Goal: Information Seeking & Learning: Learn about a topic

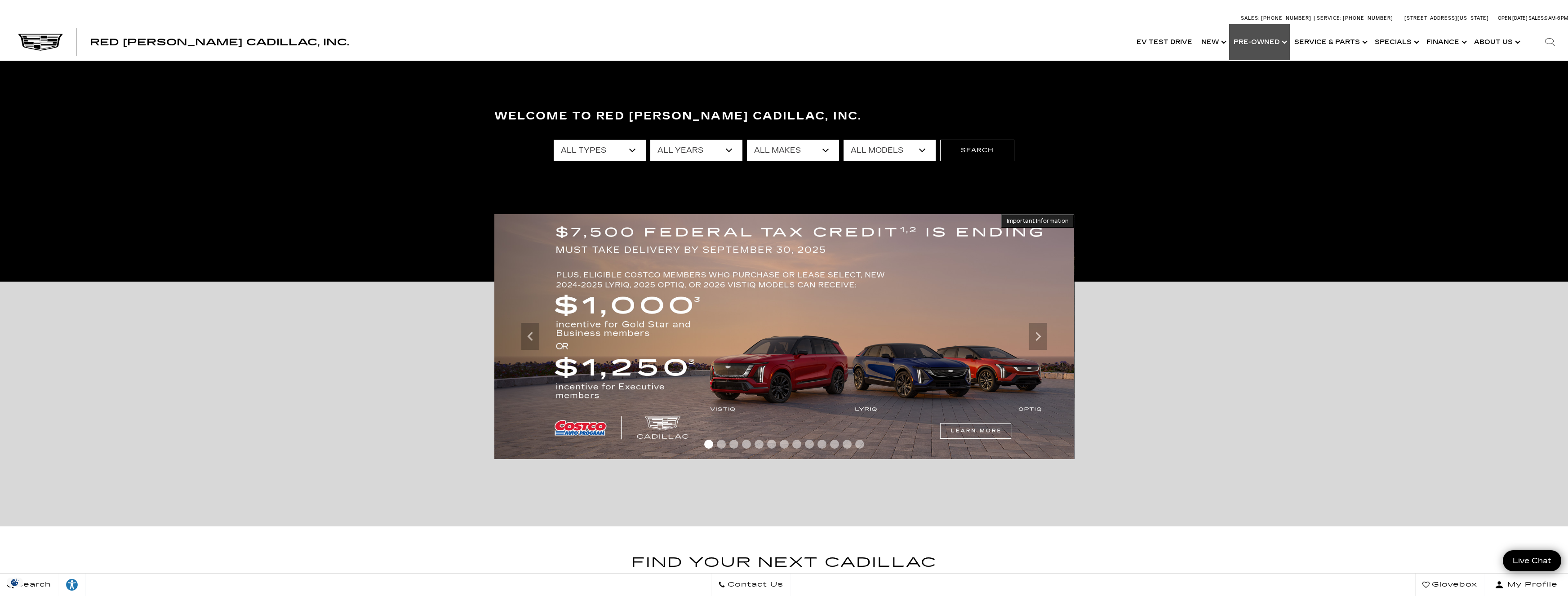
click at [1259, 43] on link "Show Pre-Owned" at bounding box center [1259, 43] width 61 height 36
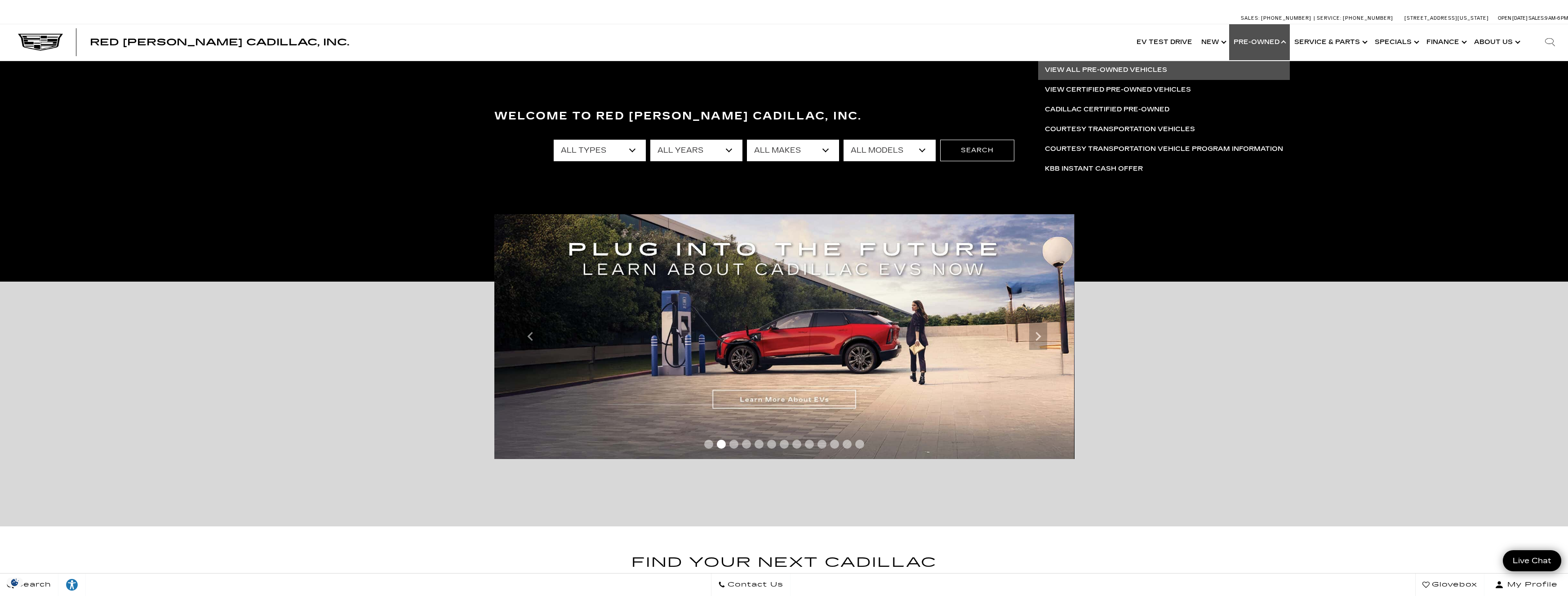
click at [1109, 69] on link "View All Pre-Owned Vehicles" at bounding box center [1164, 69] width 252 height 20
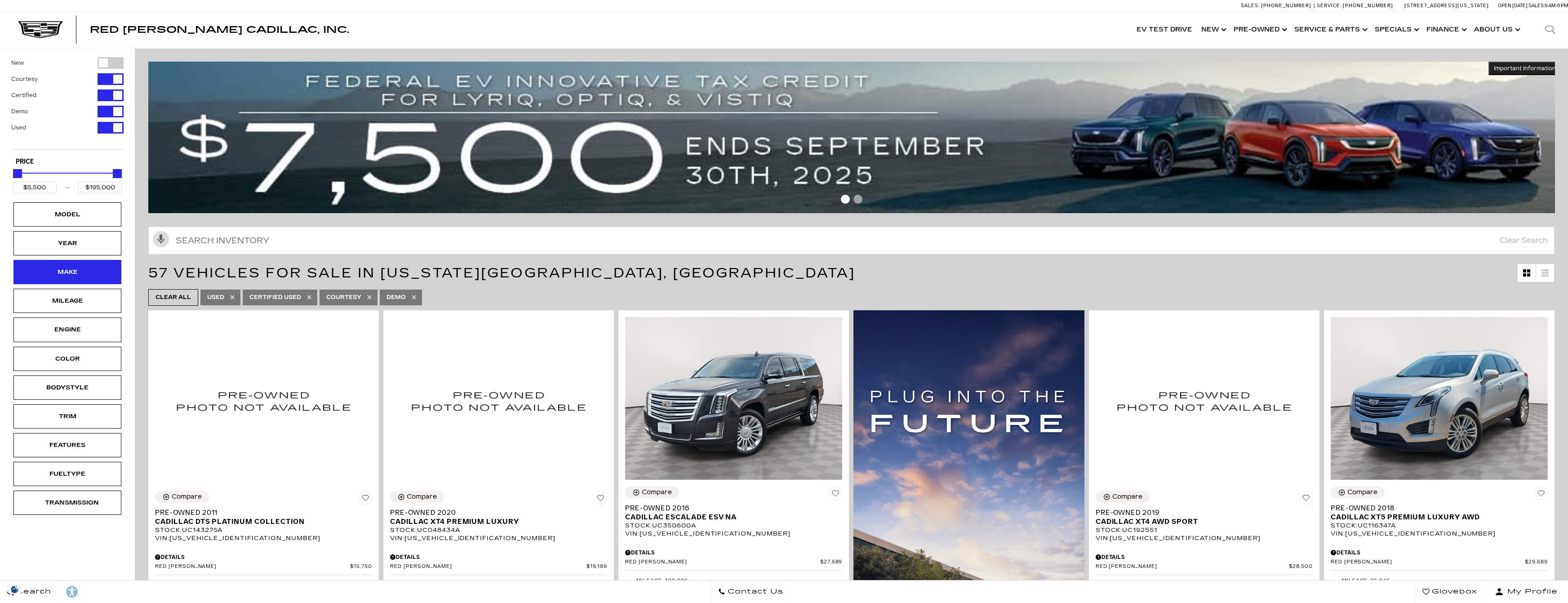
click at [88, 270] on div "Make" at bounding box center [67, 272] width 45 height 10
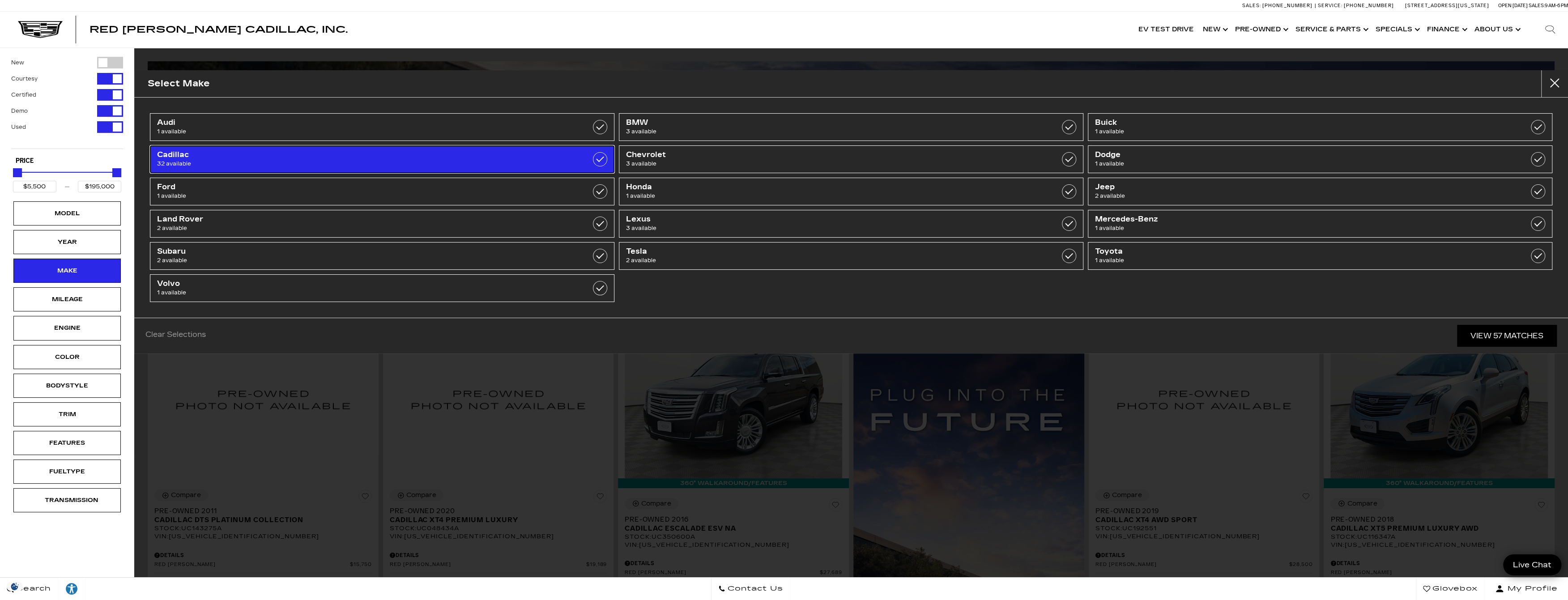
click at [540, 165] on link "Cadillac 32 available" at bounding box center [382, 159] width 464 height 28
type input "$15,750"
checkbox input "true"
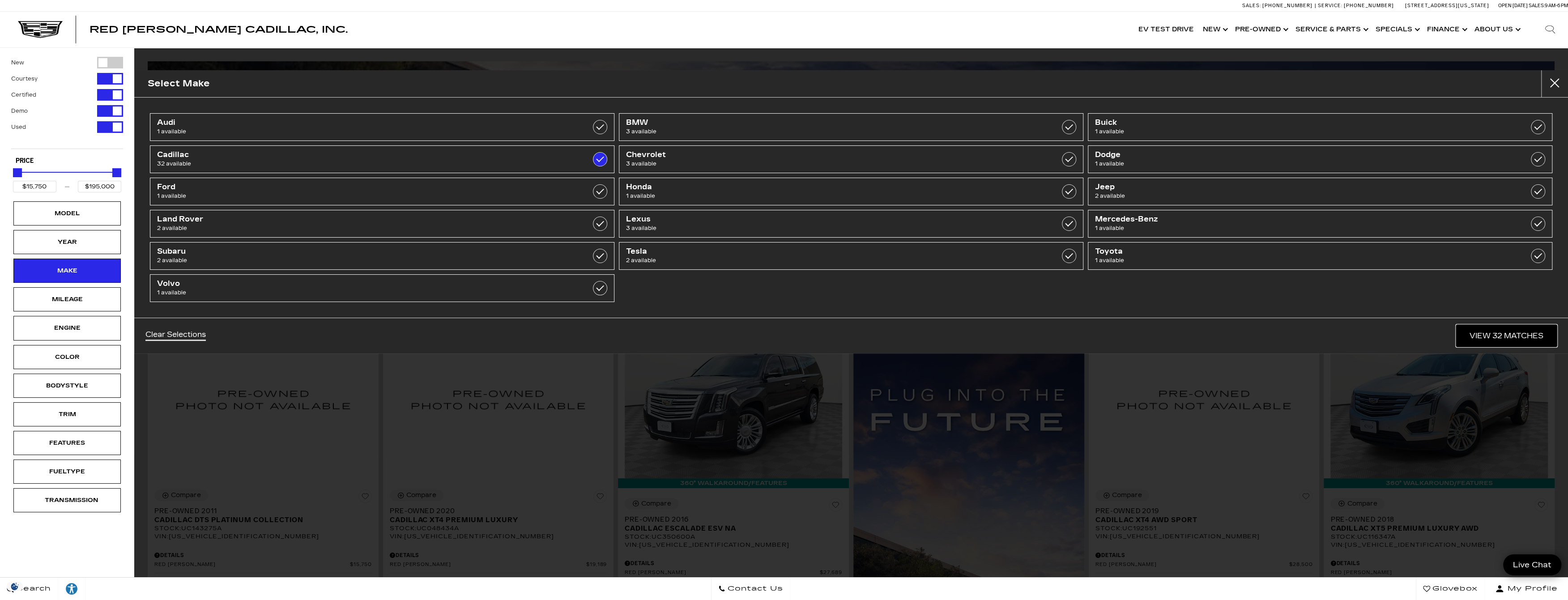
click at [1477, 336] on link "View 32 Matches" at bounding box center [1507, 335] width 101 height 22
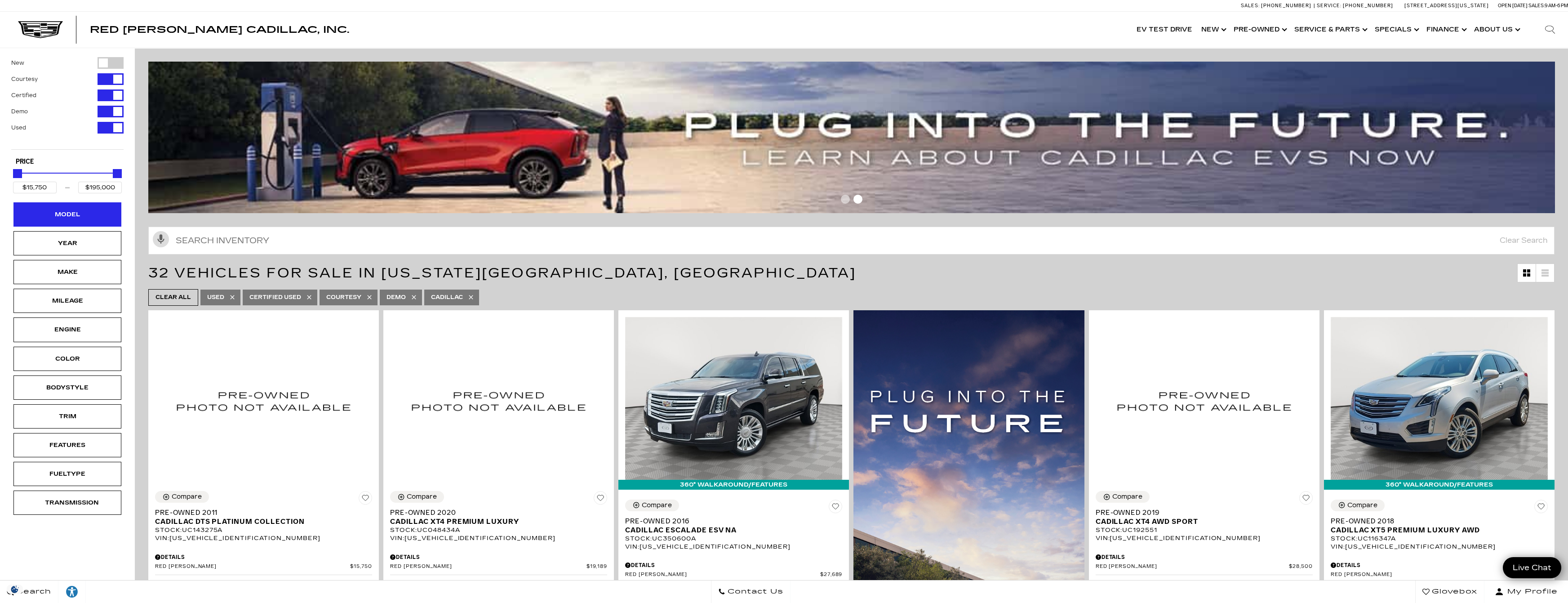
click at [83, 226] on div "Model" at bounding box center [67, 215] width 108 height 25
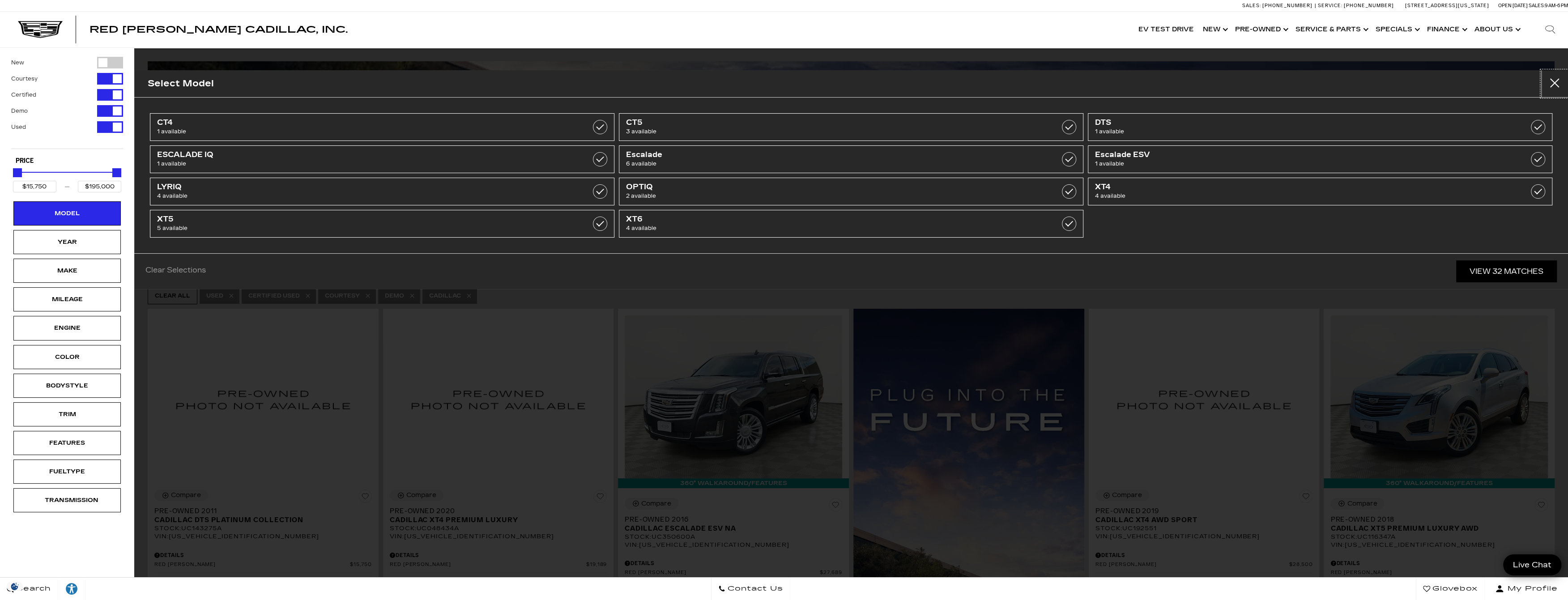
click at [1558, 83] on button "Close" at bounding box center [1554, 83] width 27 height 27
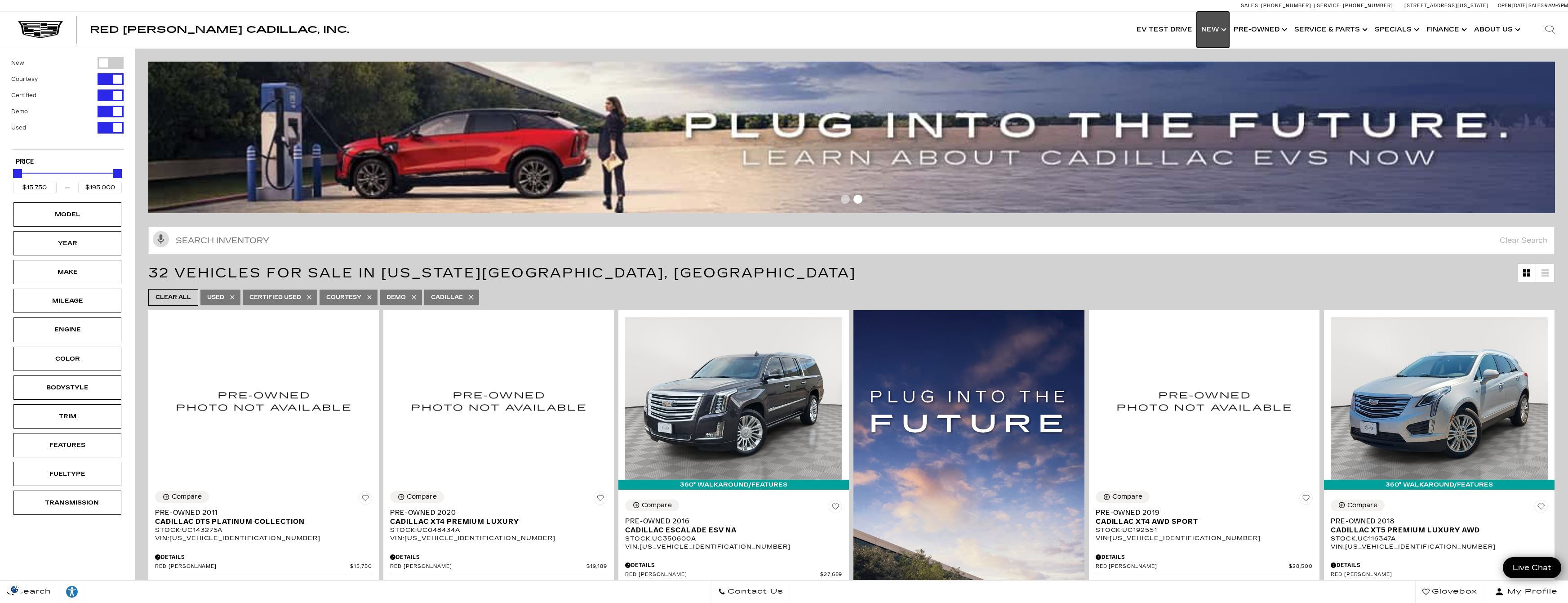
click at [1214, 29] on link "Show New" at bounding box center [1212, 30] width 33 height 36
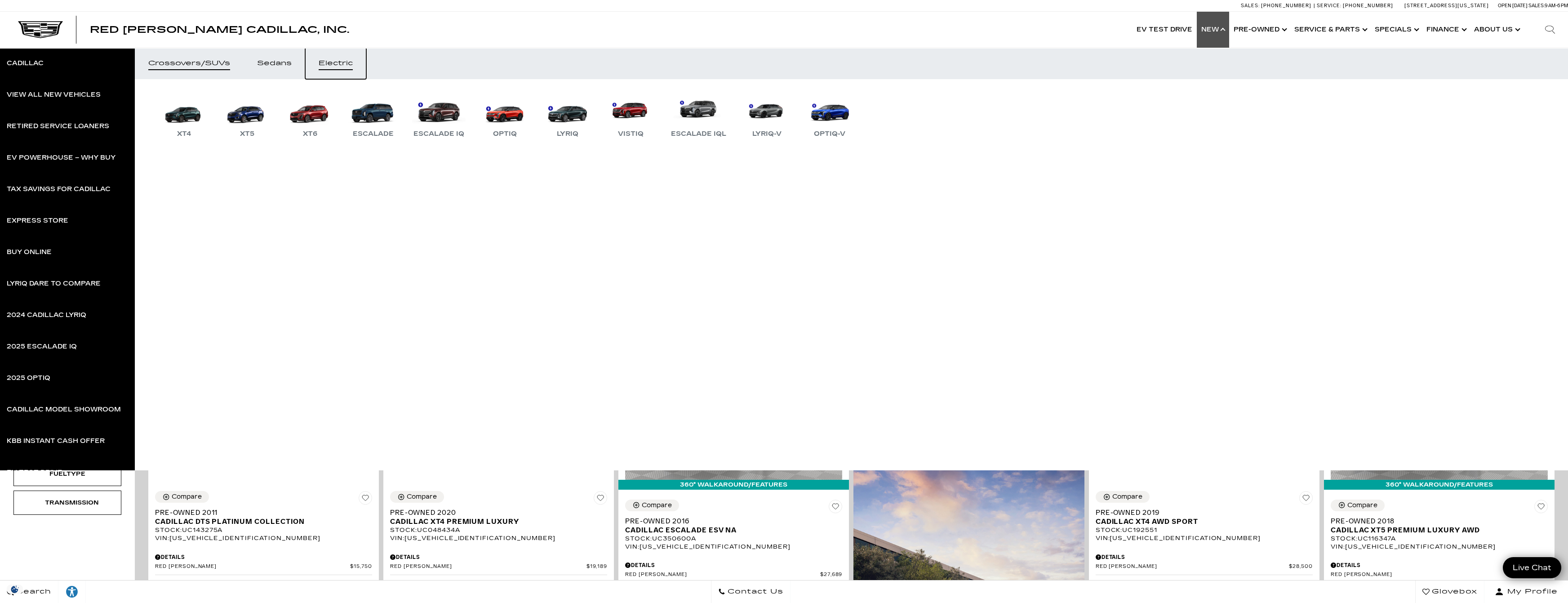
click at [335, 60] on div "Electric" at bounding box center [335, 63] width 34 height 7
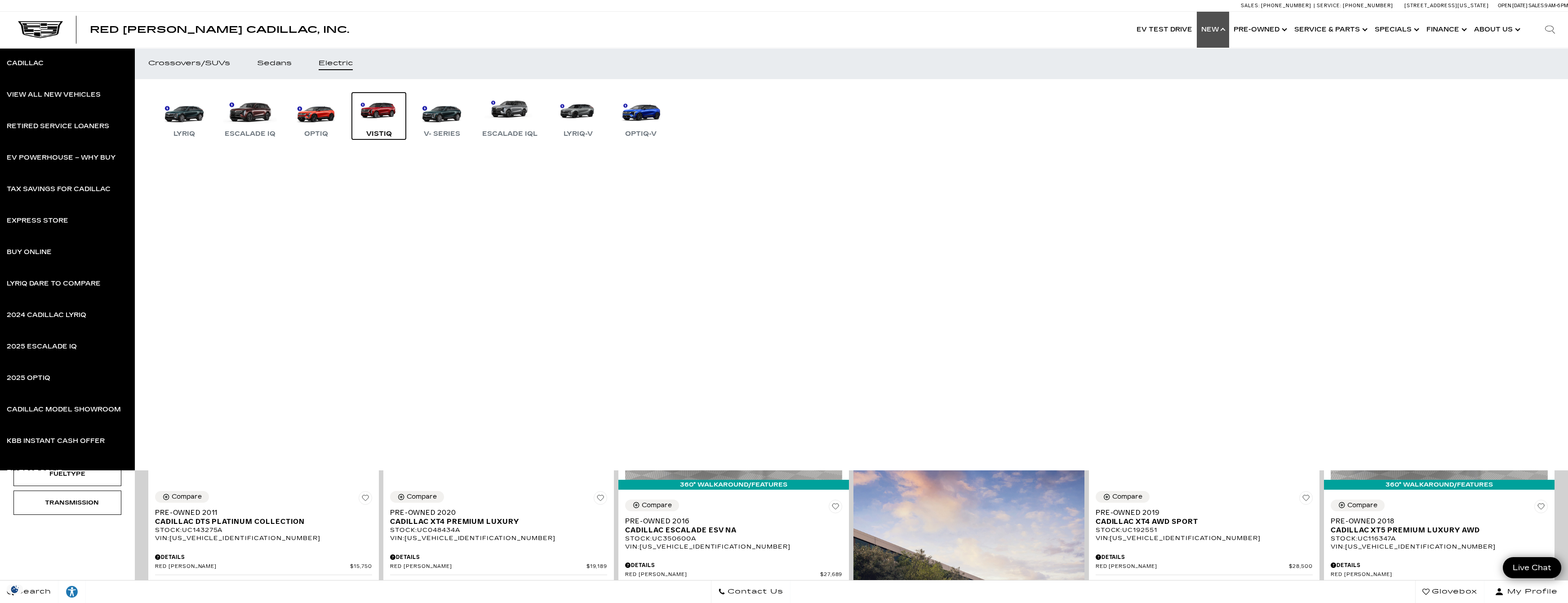
click at [368, 114] on link "VISTIQ" at bounding box center [379, 116] width 54 height 47
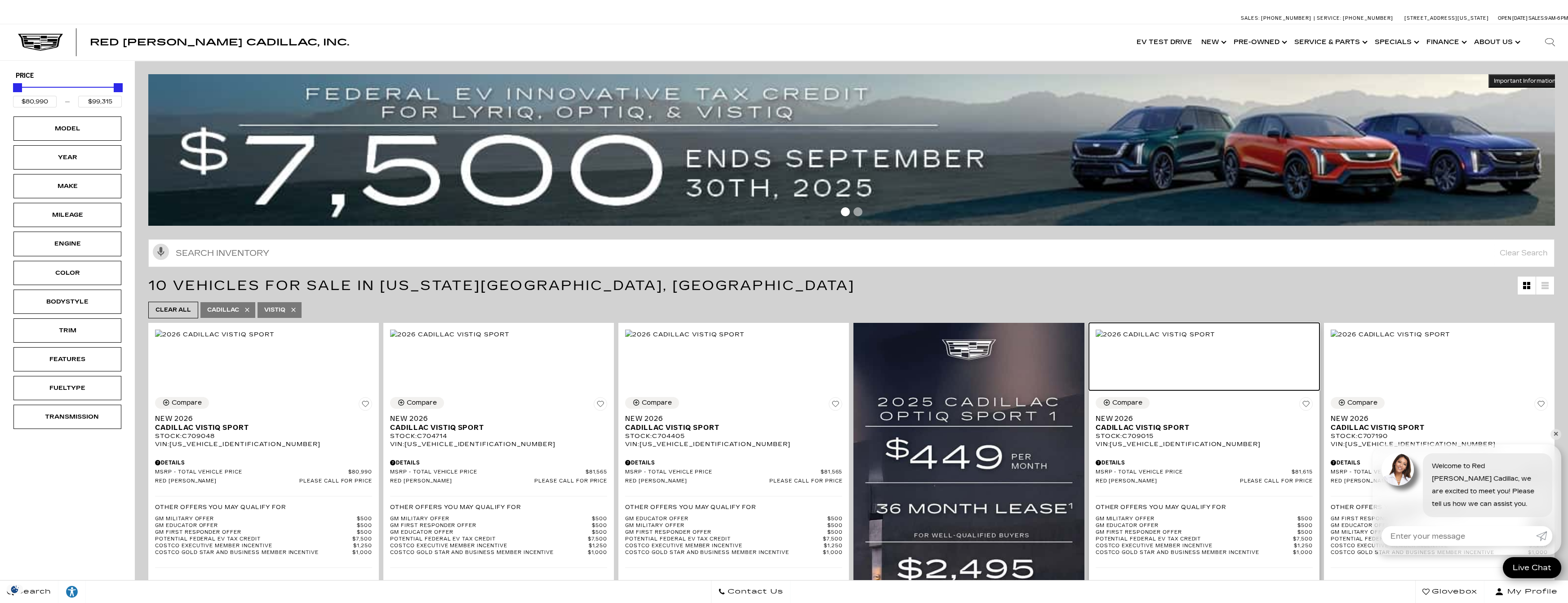
click at [1193, 339] on img at bounding box center [1155, 335] width 119 height 10
